Goal: Task Accomplishment & Management: Manage account settings

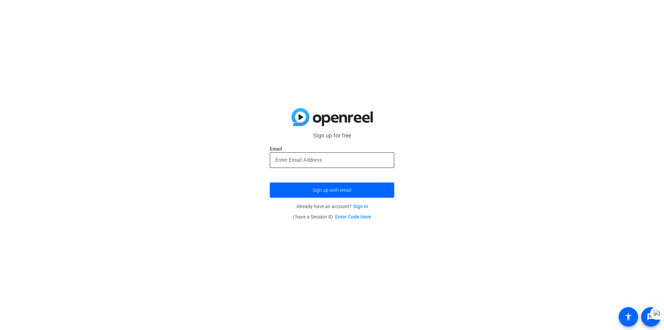
click at [300, 162] on input "email" at bounding box center [332, 160] width 114 height 8
click at [321, 190] on span "Sign up with email" at bounding box center [332, 190] width 39 height 0
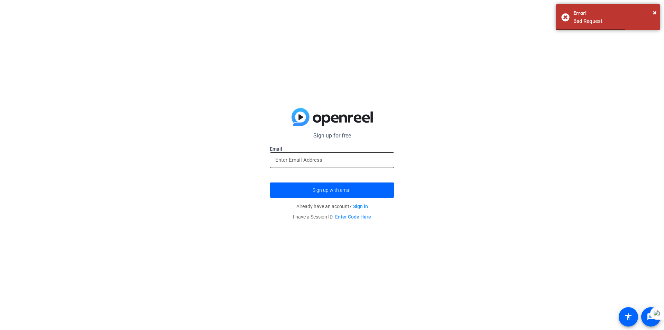
click at [296, 157] on input "email" at bounding box center [332, 160] width 114 height 8
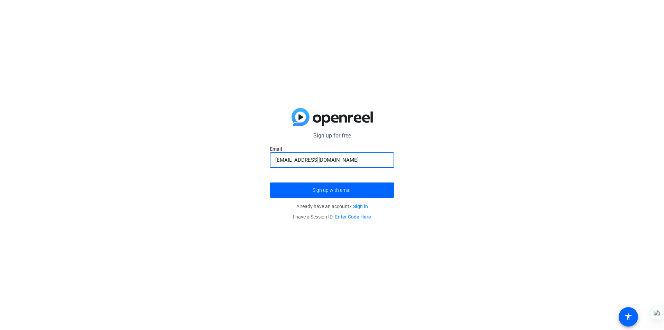
type input "[EMAIL_ADDRESS][DOMAIN_NAME]"
click at [270, 182] on button "Sign up with email" at bounding box center [332, 189] width 125 height 15
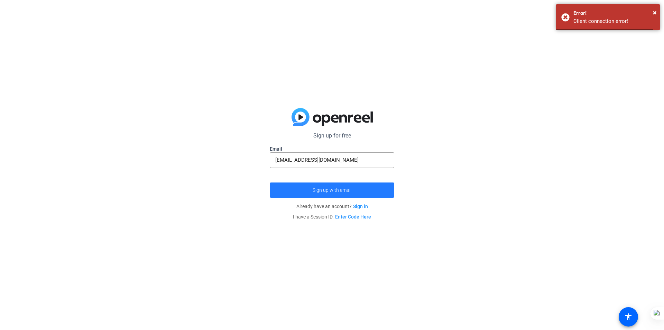
click at [325, 190] on span "Sign up with email" at bounding box center [332, 190] width 39 height 0
click at [358, 208] on link "Sign in" at bounding box center [360, 206] width 15 height 6
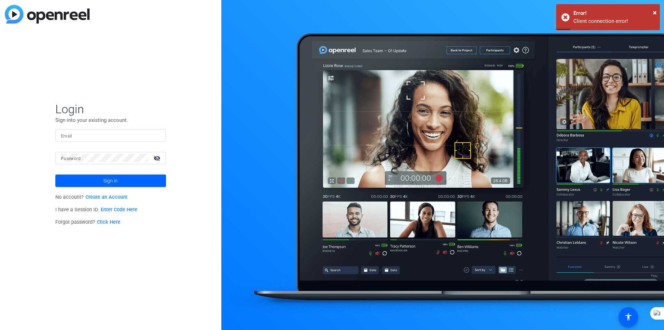
click at [98, 138] on input "Email" at bounding box center [111, 135] width 100 height 8
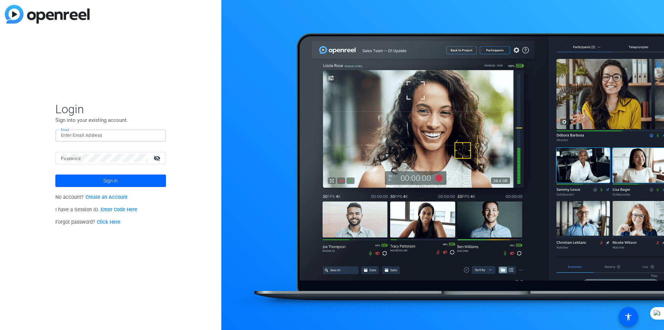
paste input "[DOMAIN_NAME]"
type input "[DOMAIN_NAME]"
click at [105, 178] on span "Sign in" at bounding box center [110, 180] width 14 height 17
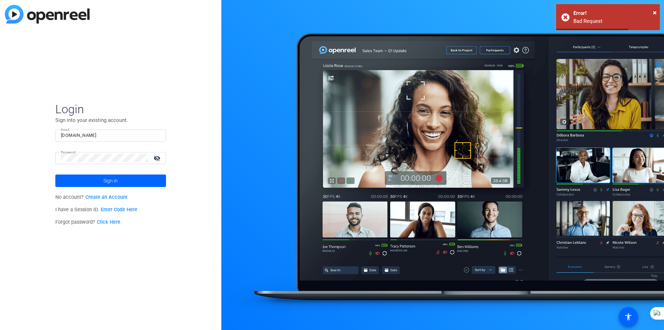
click at [158, 157] on mat-icon "visibility_off" at bounding box center [158, 158] width 17 height 10
click at [78, 175] on span at bounding box center [110, 180] width 111 height 17
